Goal: Task Accomplishment & Management: Use online tool/utility

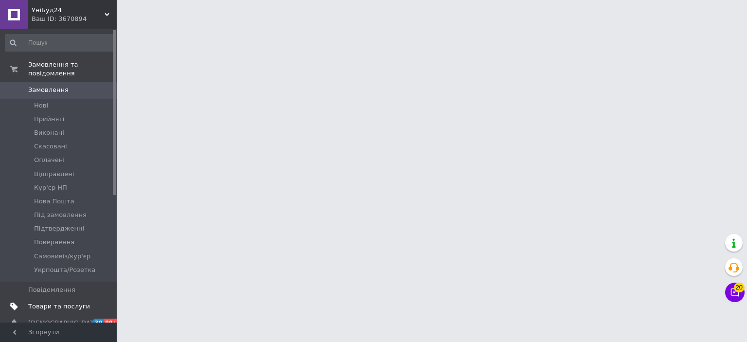
click at [59, 302] on span "Товари та послуги" at bounding box center [59, 306] width 62 height 9
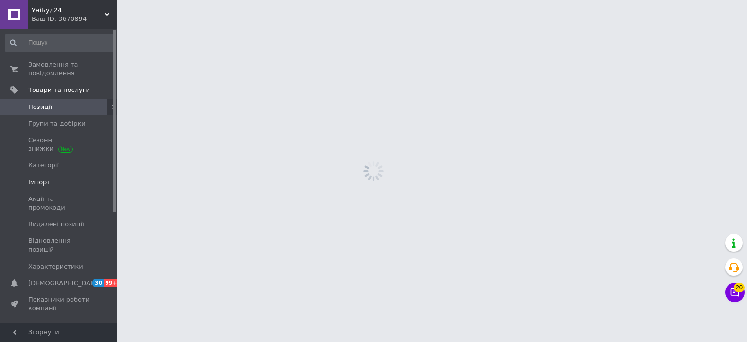
click at [53, 187] on link "Імпорт" at bounding box center [60, 182] width 120 height 17
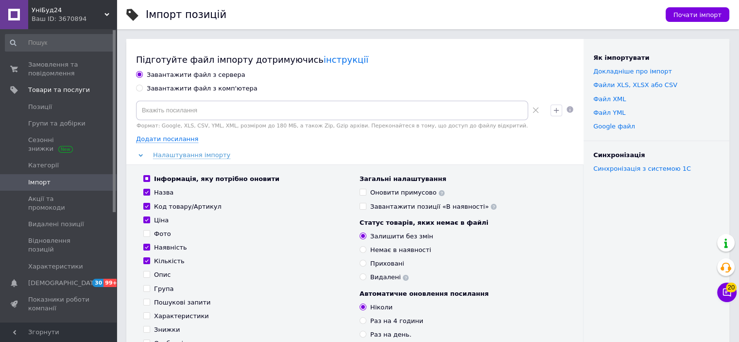
click at [216, 88] on div "Завантажити файл з комп'ютера" at bounding box center [202, 88] width 111 height 9
click at [142, 88] on input "Завантажити файл з комп'ютера" at bounding box center [139, 88] width 6 height 6
radio input "true"
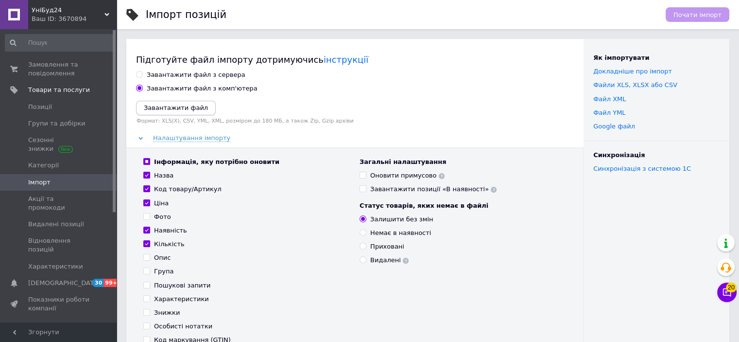
click at [177, 106] on icon "Завантажити файл" at bounding box center [176, 107] width 64 height 7
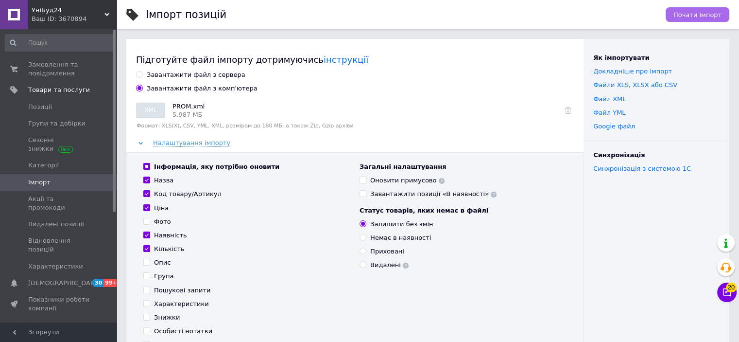
click at [697, 14] on span "Почати імпорт" at bounding box center [698, 14] width 48 height 7
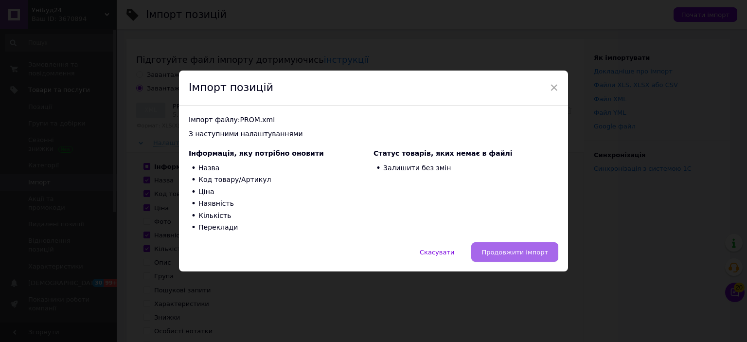
click at [518, 252] on span "Продовжити імпорт" at bounding box center [514, 251] width 67 height 7
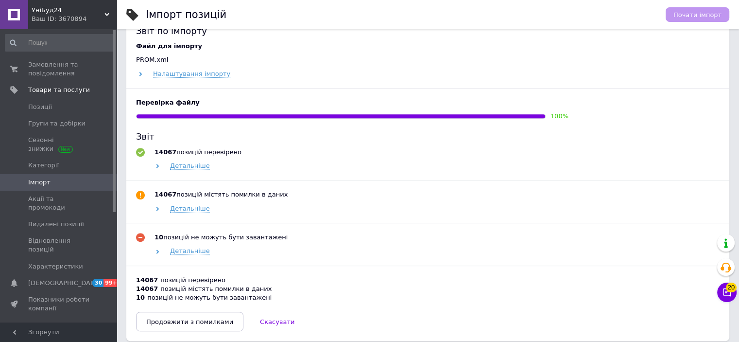
scroll to position [438, 0]
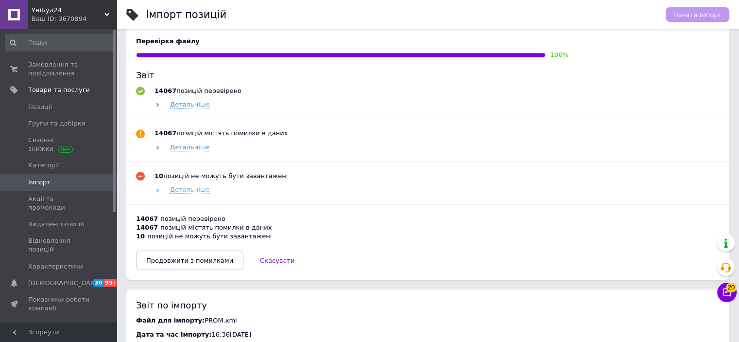
click at [193, 193] on span "Детальніше" at bounding box center [190, 190] width 40 height 8
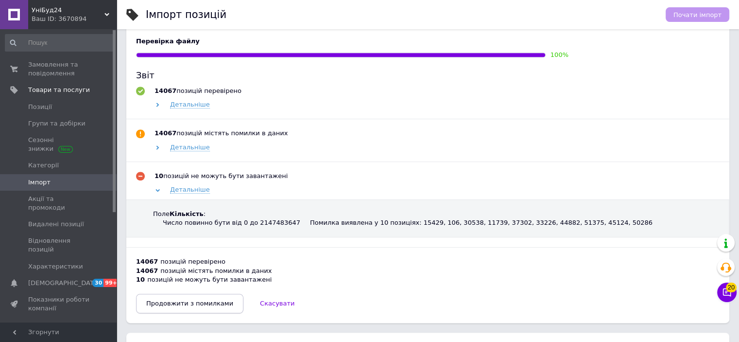
click at [193, 300] on button "Продовжити з помилками" at bounding box center [189, 303] width 107 height 19
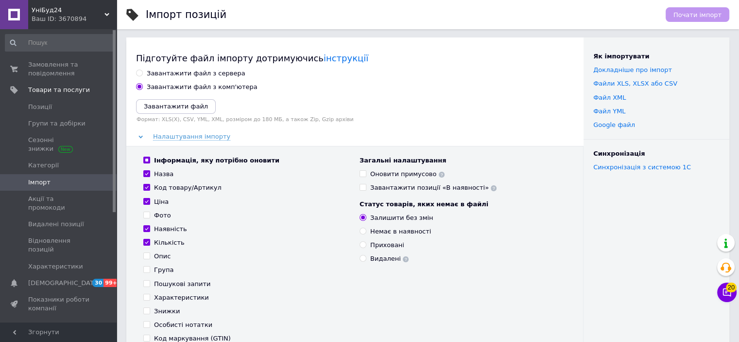
scroll to position [0, 0]
